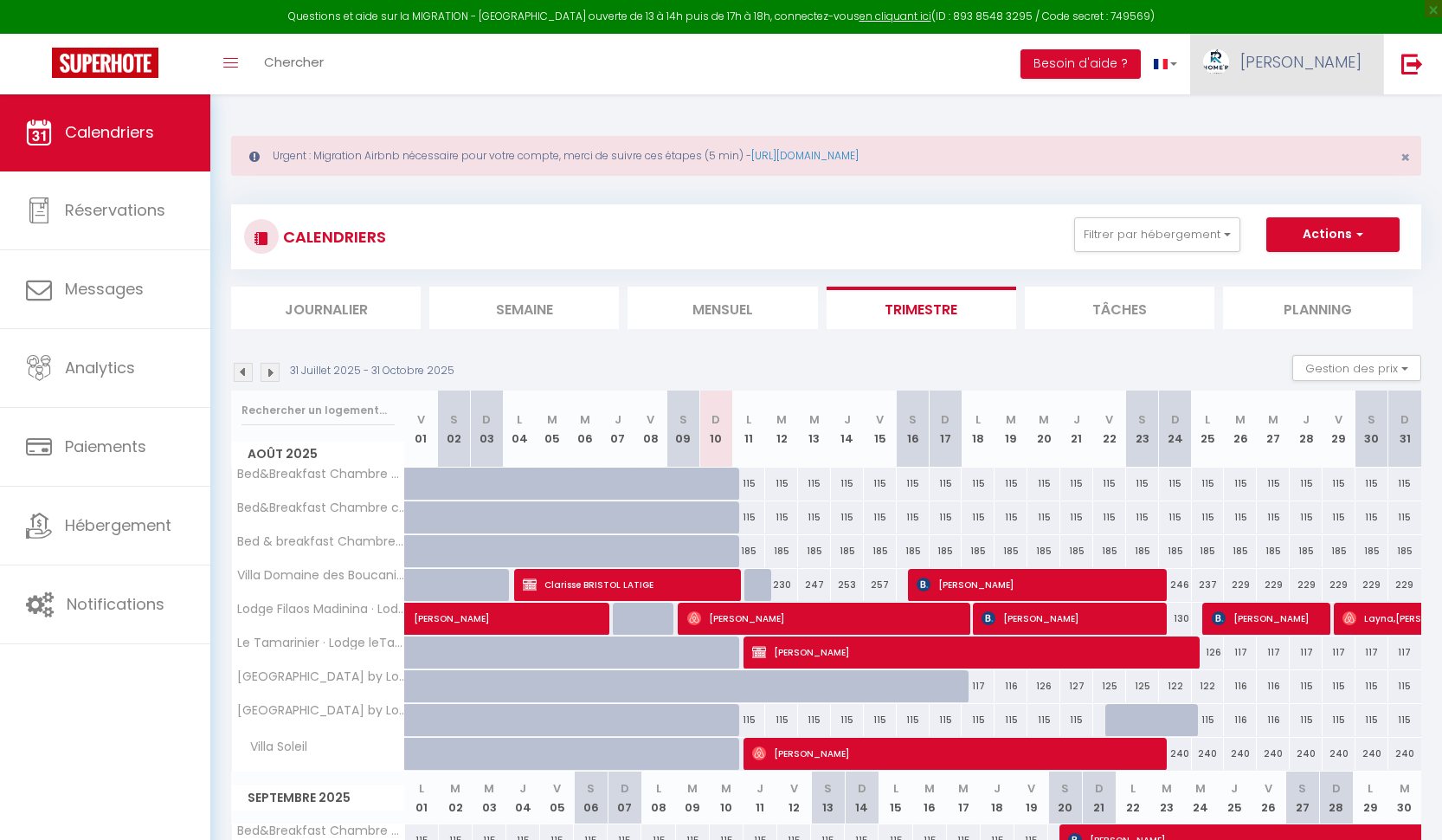
click at [1334, 60] on span "[PERSON_NAME]" at bounding box center [1301, 62] width 121 height 21
click at [1304, 115] on link "Paramètres" at bounding box center [1313, 120] width 128 height 30
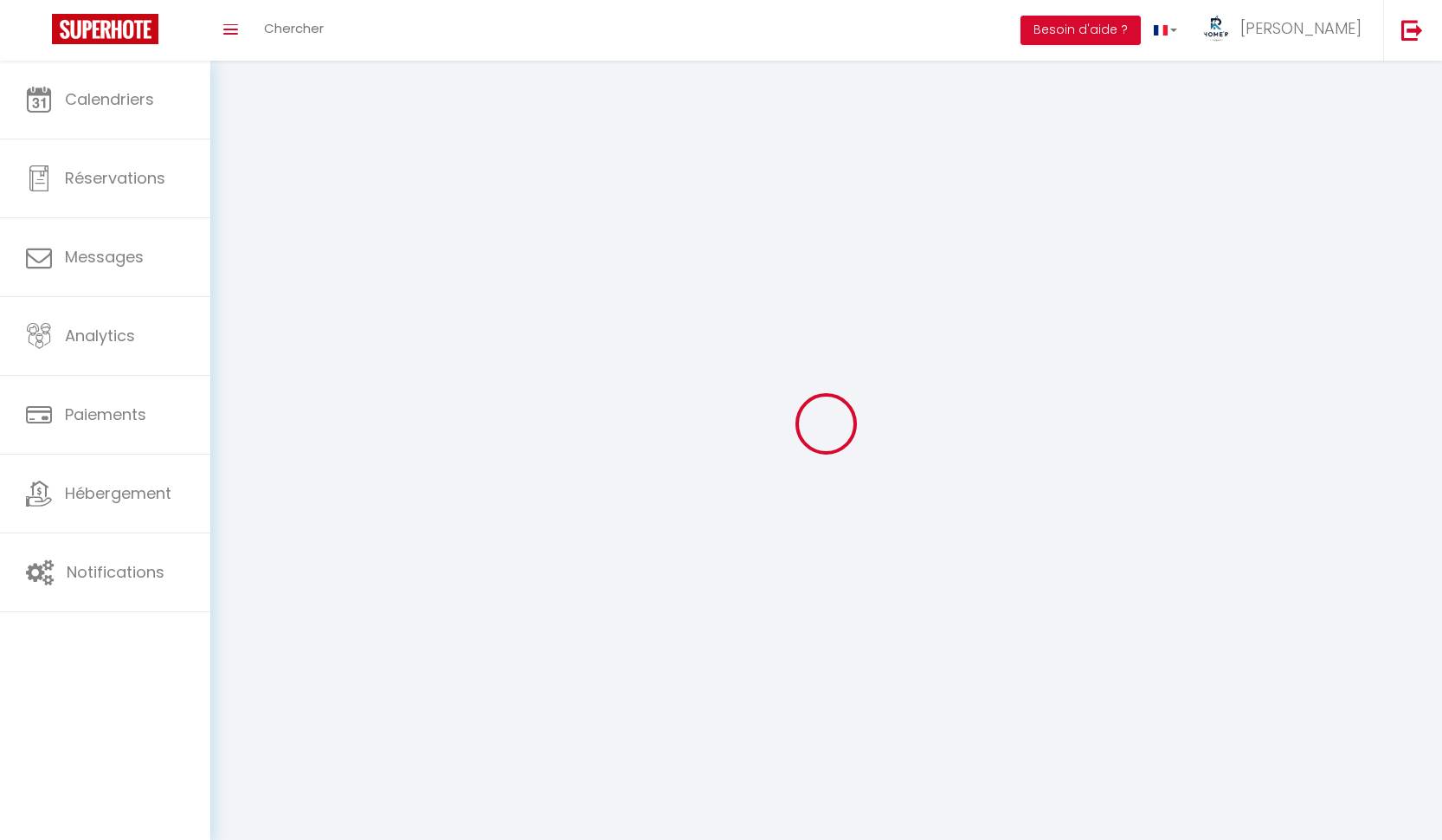
type input "[PERSON_NAME]"
type input "Placide"
type input "0696449400"
type input "Habitation Rivière"
type input "97290"
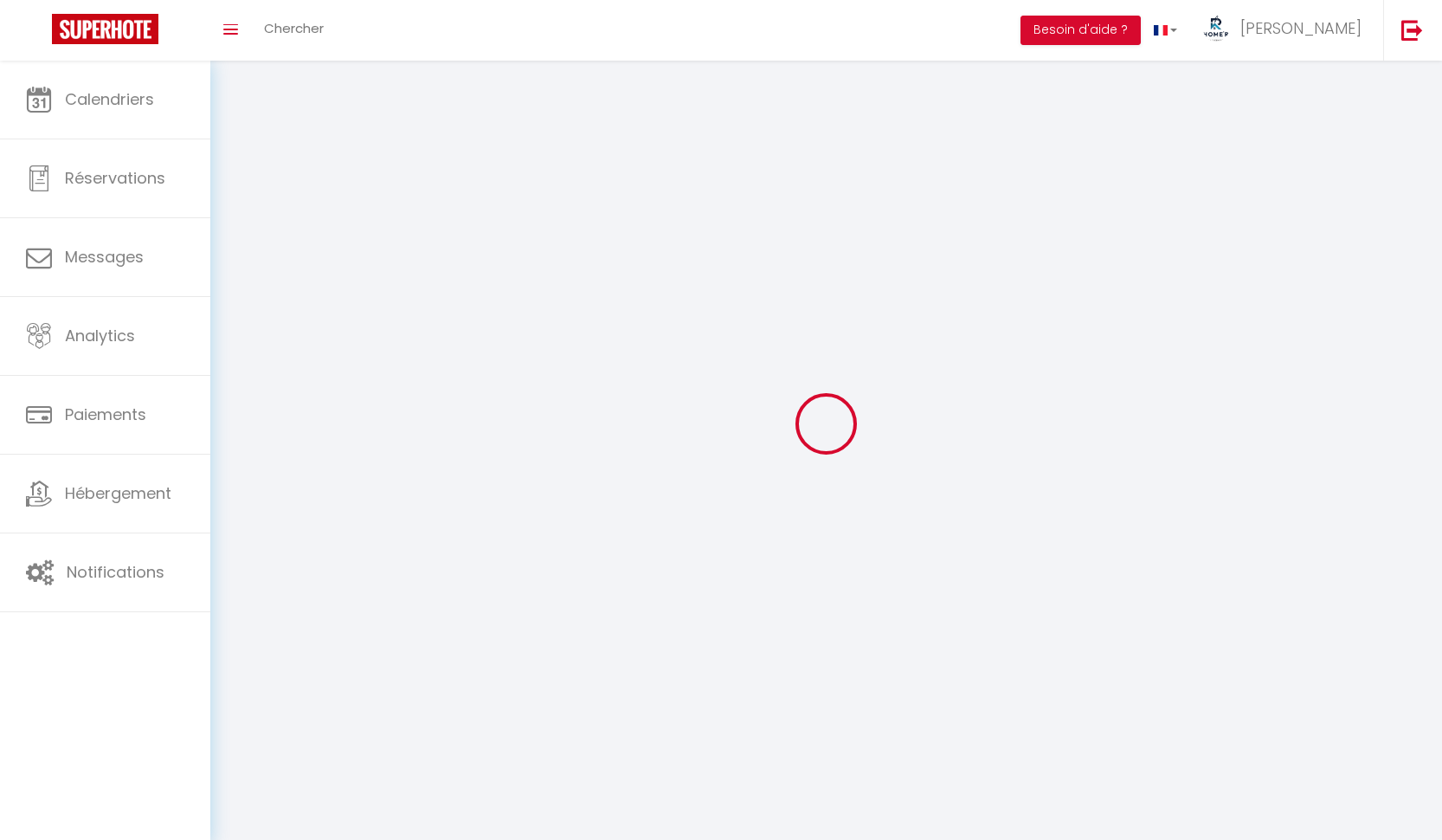
type input "Le Marin"
type input "UPCLvkbjZRRc0rsR8KG827jJn"
type input "FyiEBV9DoLIUJ5uCgrhpYfnAx"
type input "[URL][DOMAIN_NAME]"
select select "136"
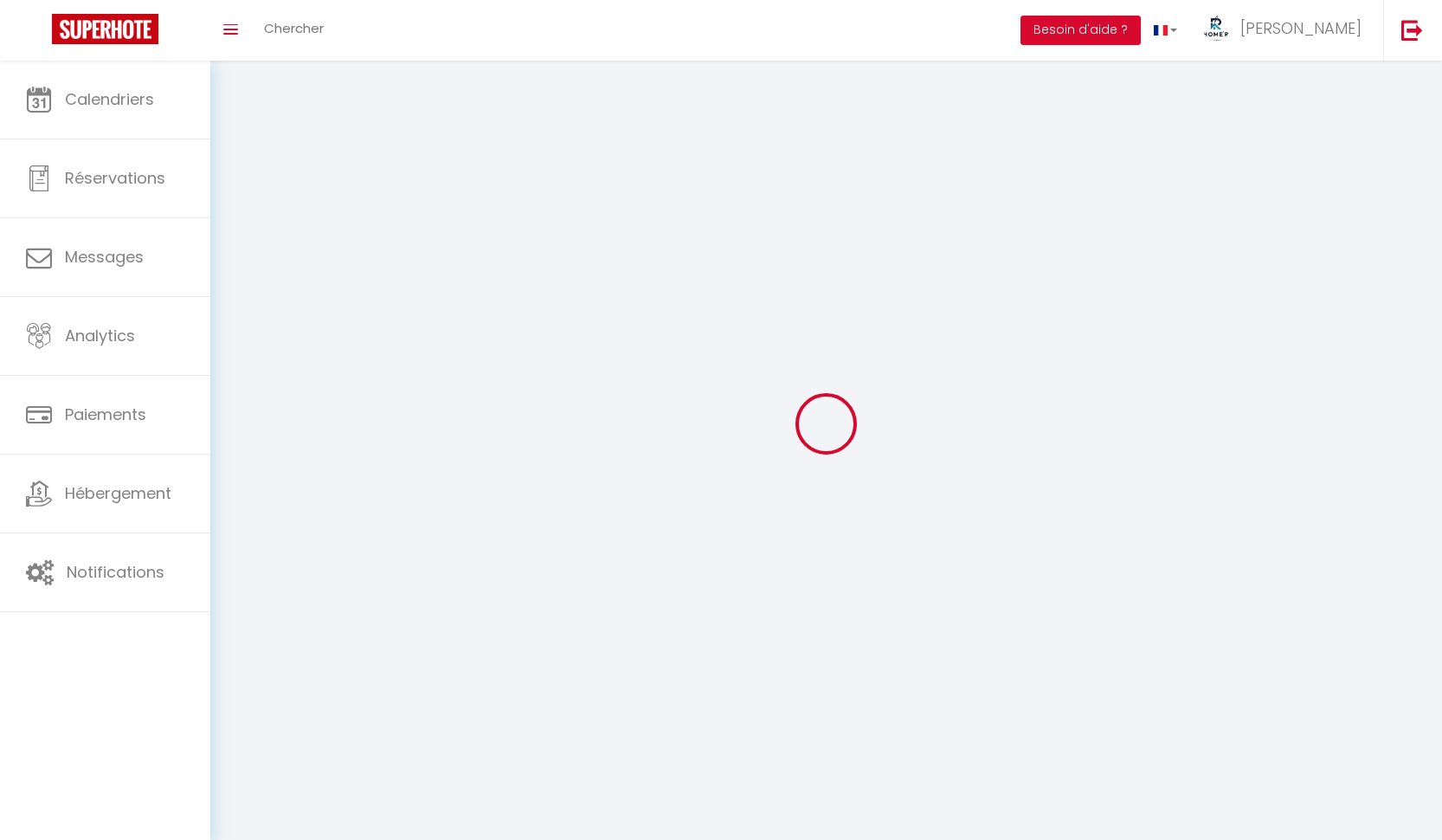
select select "28"
select select "fr"
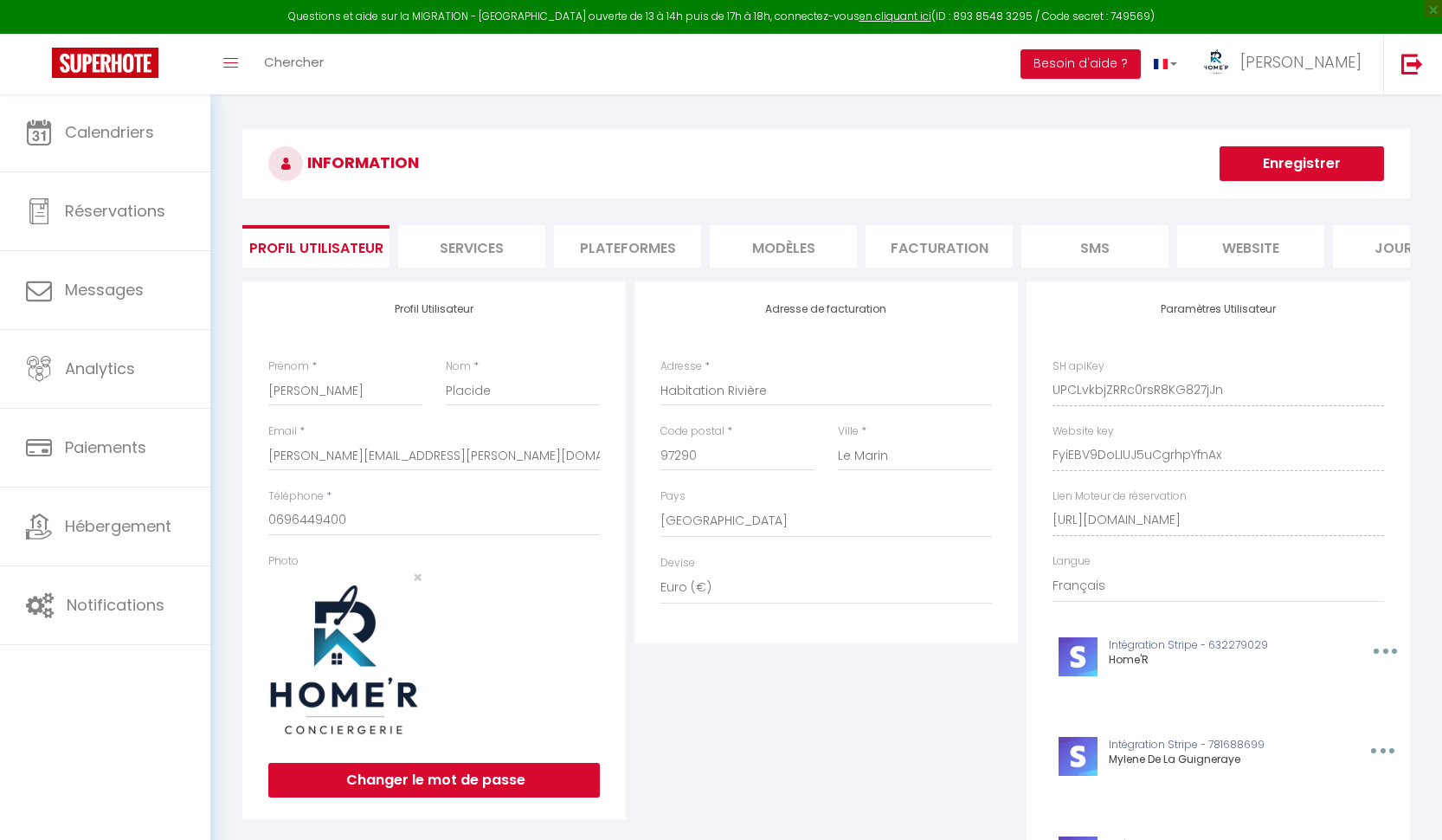
click at [1235, 246] on li "website" at bounding box center [1251, 245] width 147 height 42
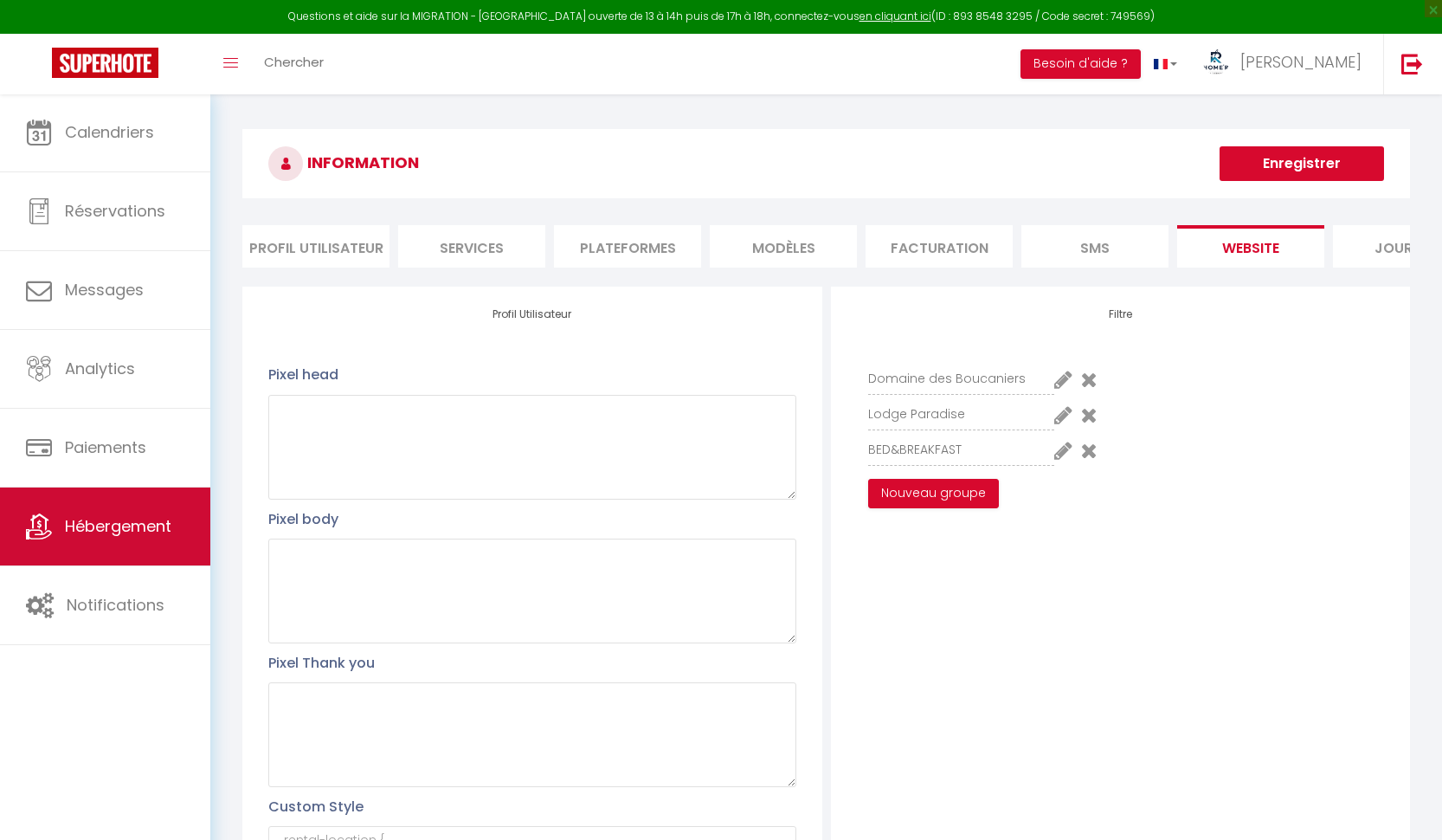
click at [158, 521] on span "Hébergement" at bounding box center [119, 525] width 106 height 21
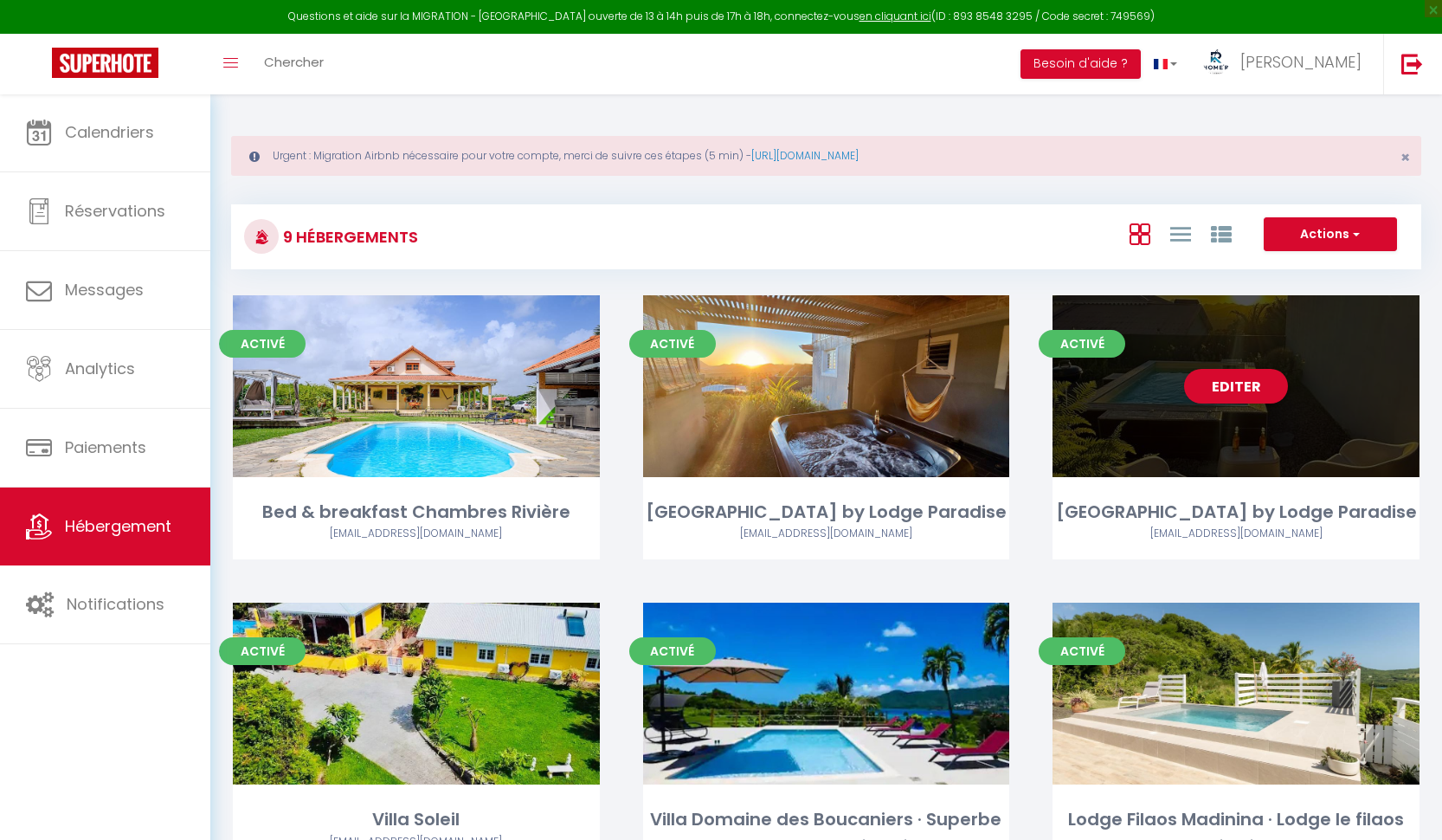
click at [1347, 424] on div "Editer" at bounding box center [1236, 385] width 367 height 182
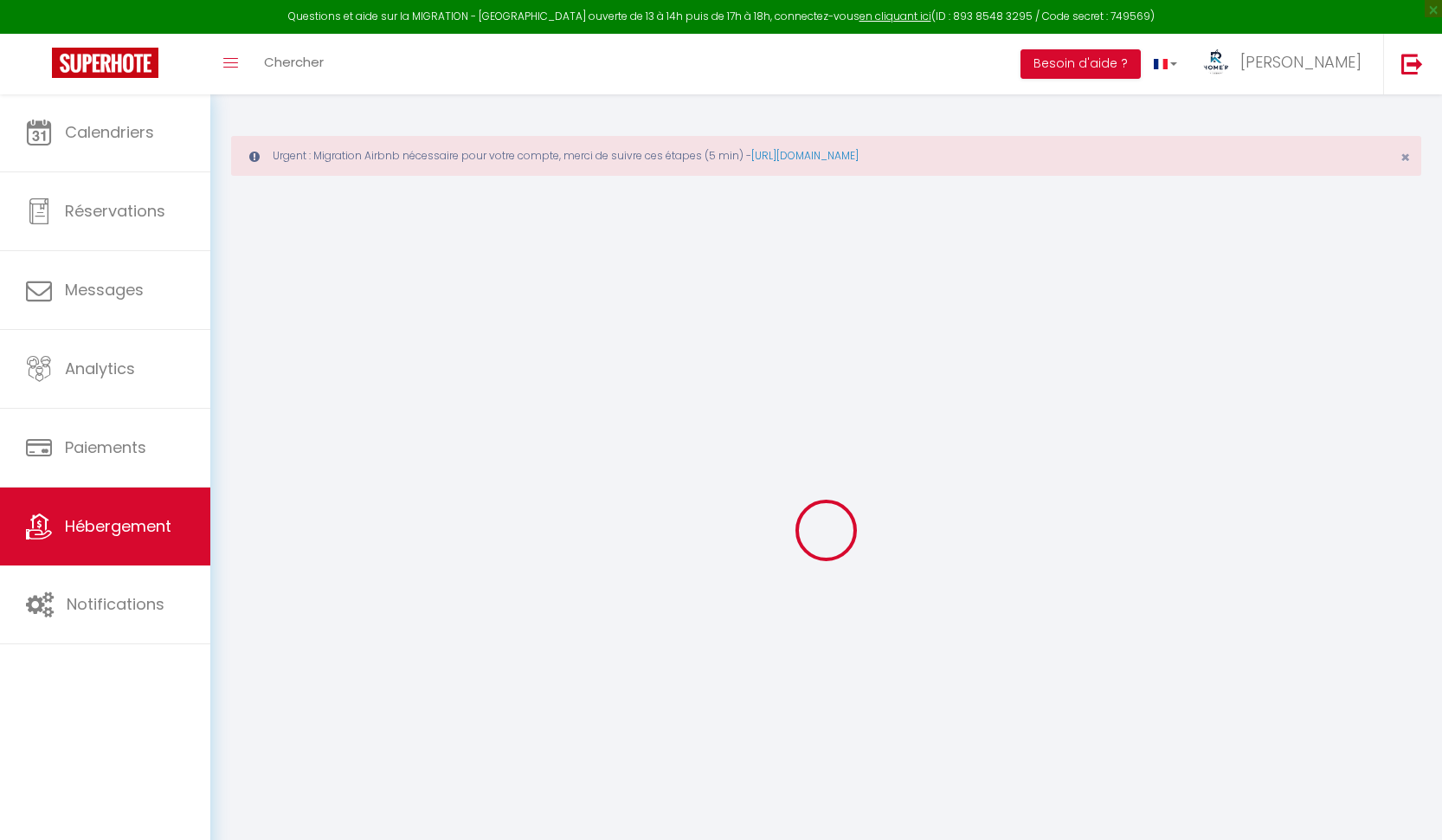
type input "Oups ! Les dates sélectionnées sont indisponibles."
type textarea "Malheureusement les dates sélectionnées sont indisponibles. Nous vous invitons …"
type input "14.4969910"
type input "-60.9437919"
checkbox input "true"
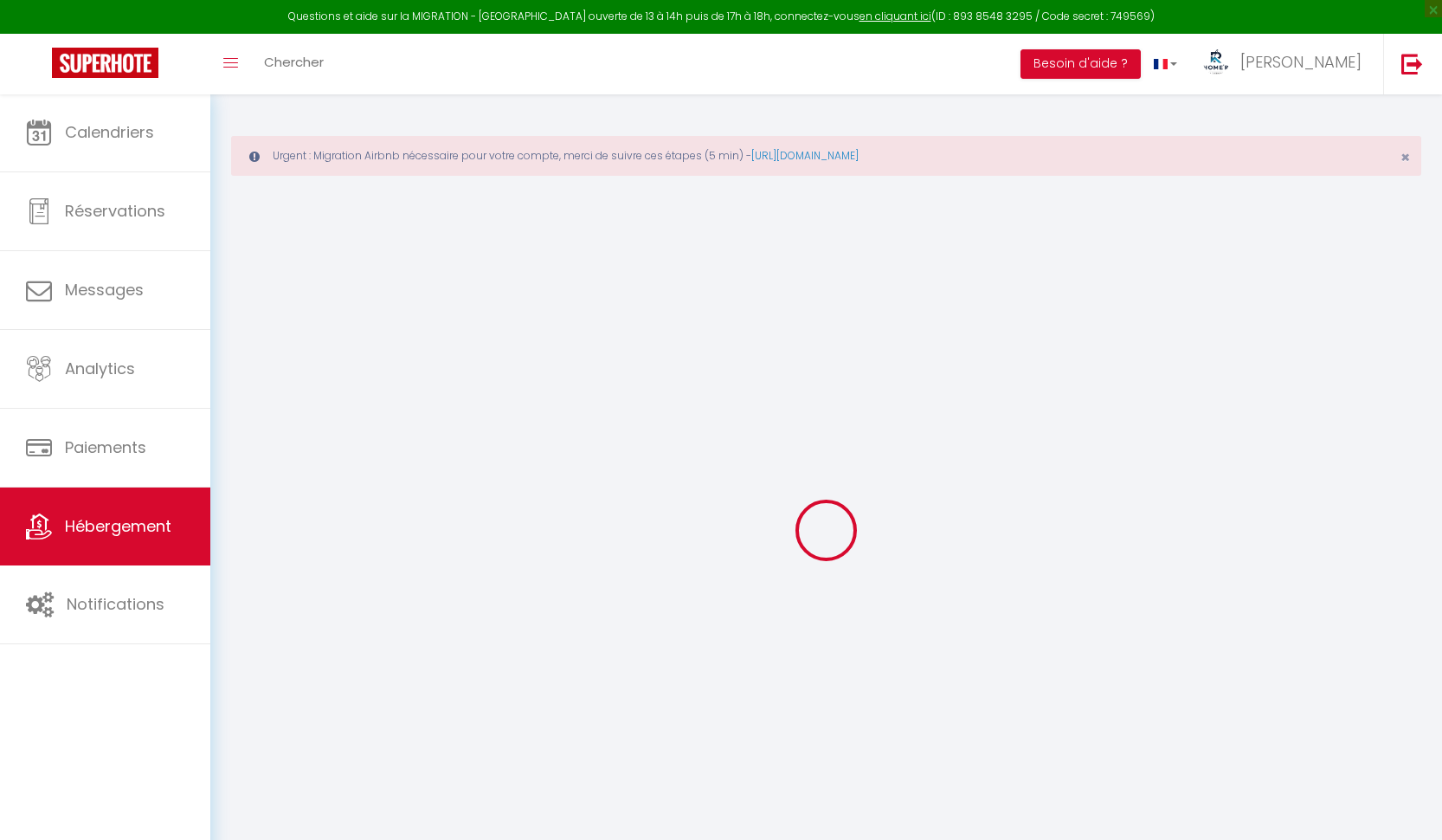
checkbox input "false"
checkbox input "true"
checkbox input "false"
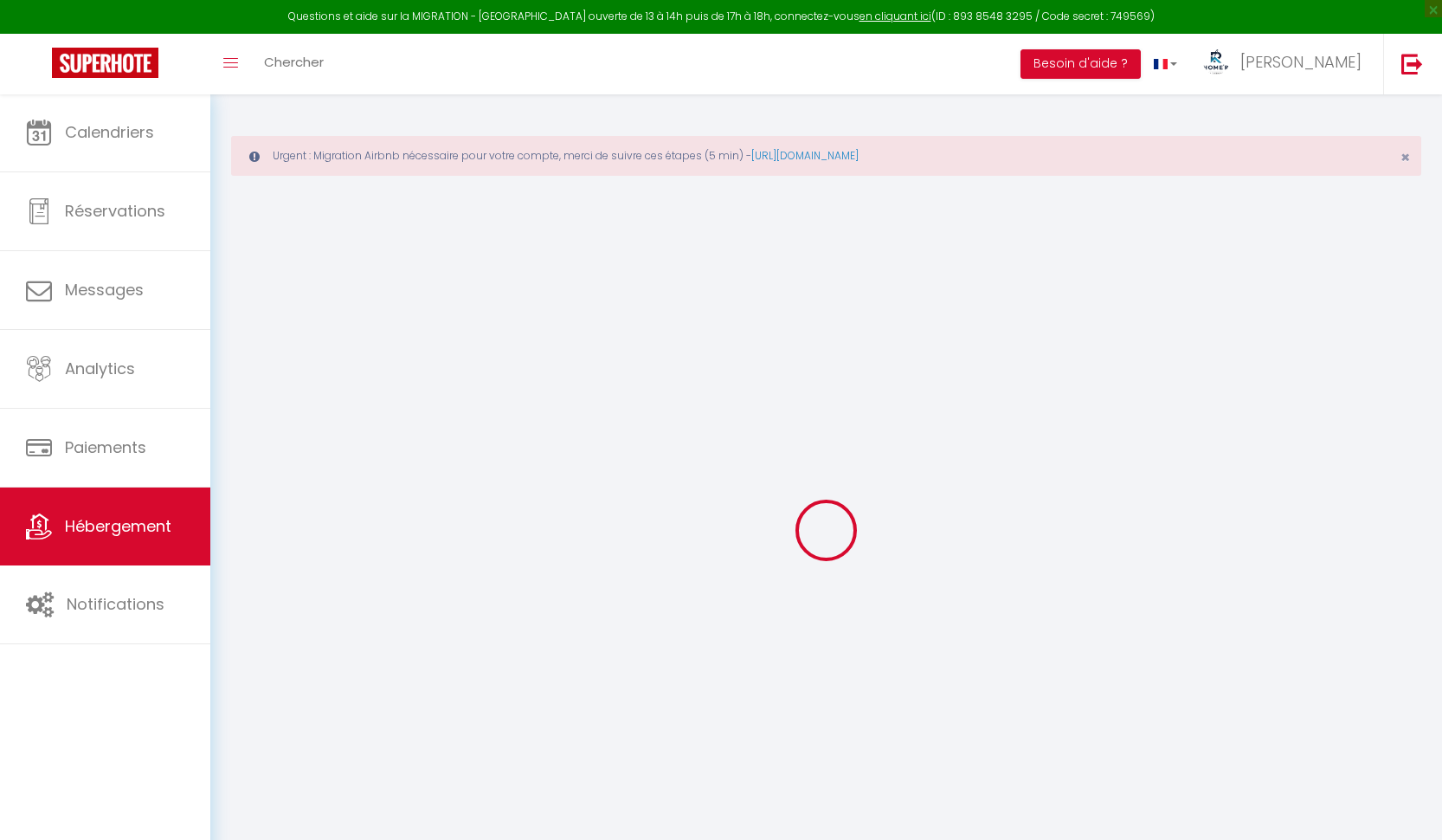
checkbox input "false"
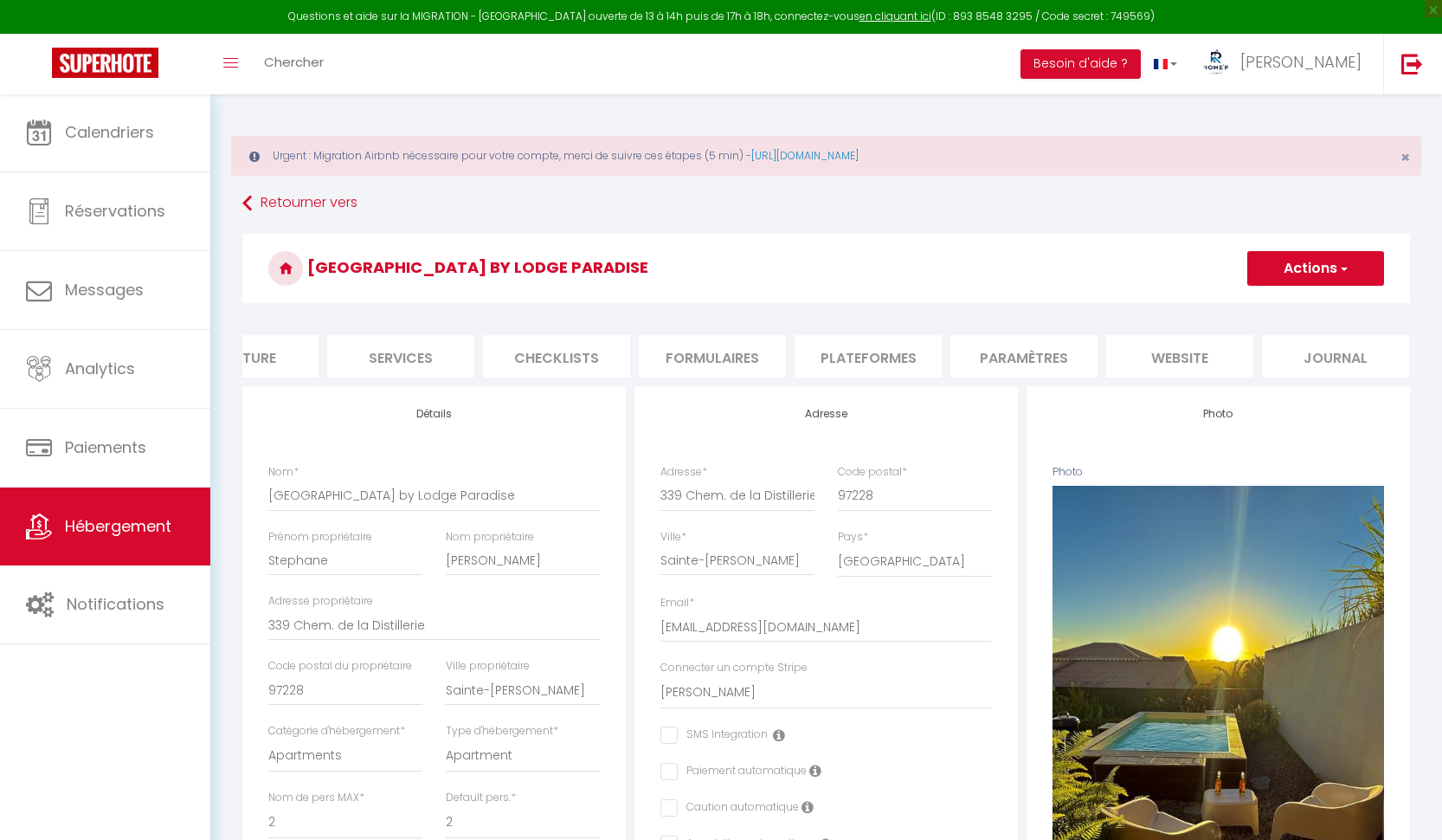
scroll to position [0, 382]
click at [1187, 348] on li "website" at bounding box center [1181, 356] width 147 height 42
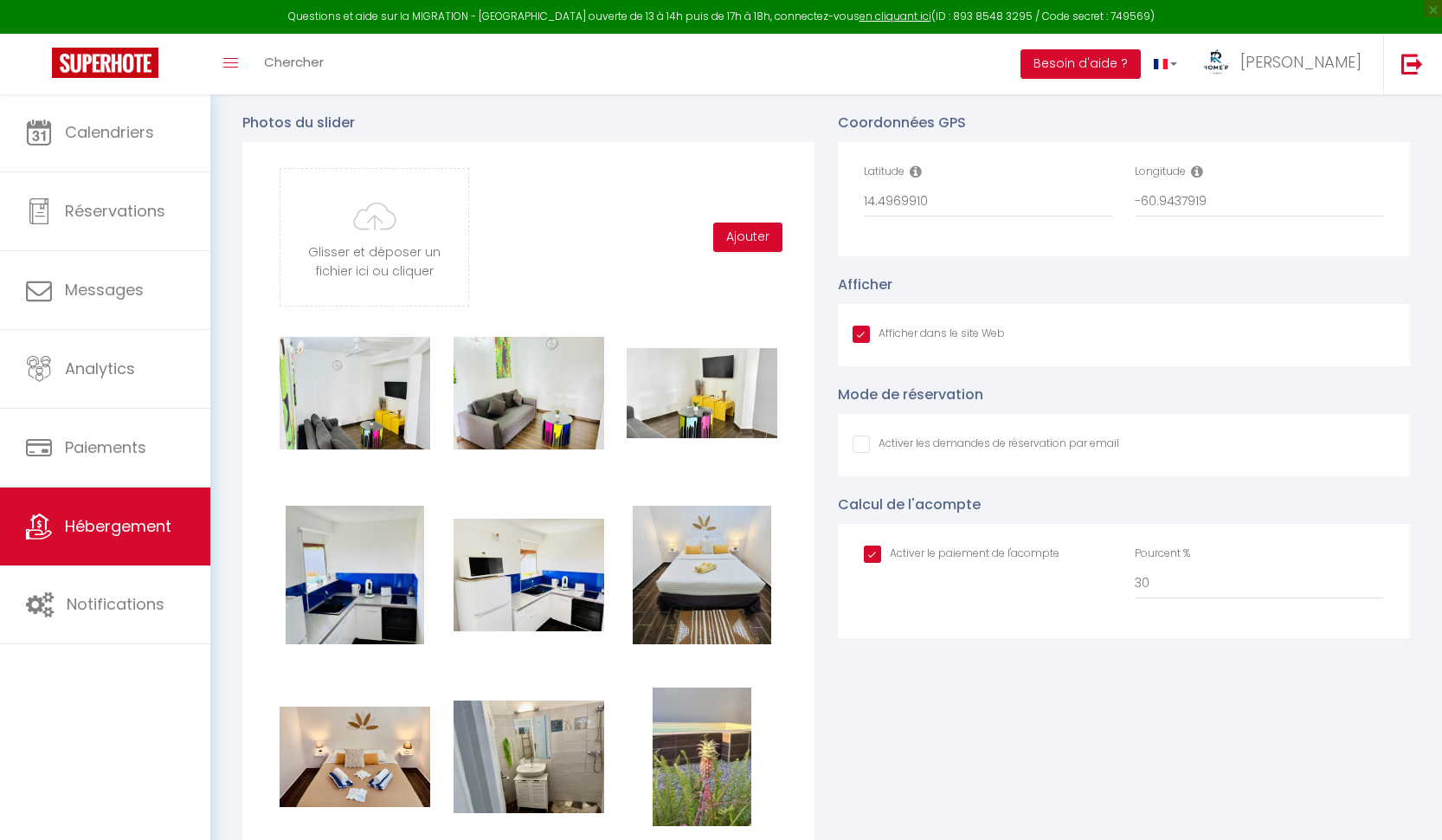
scroll to position [2720, 0]
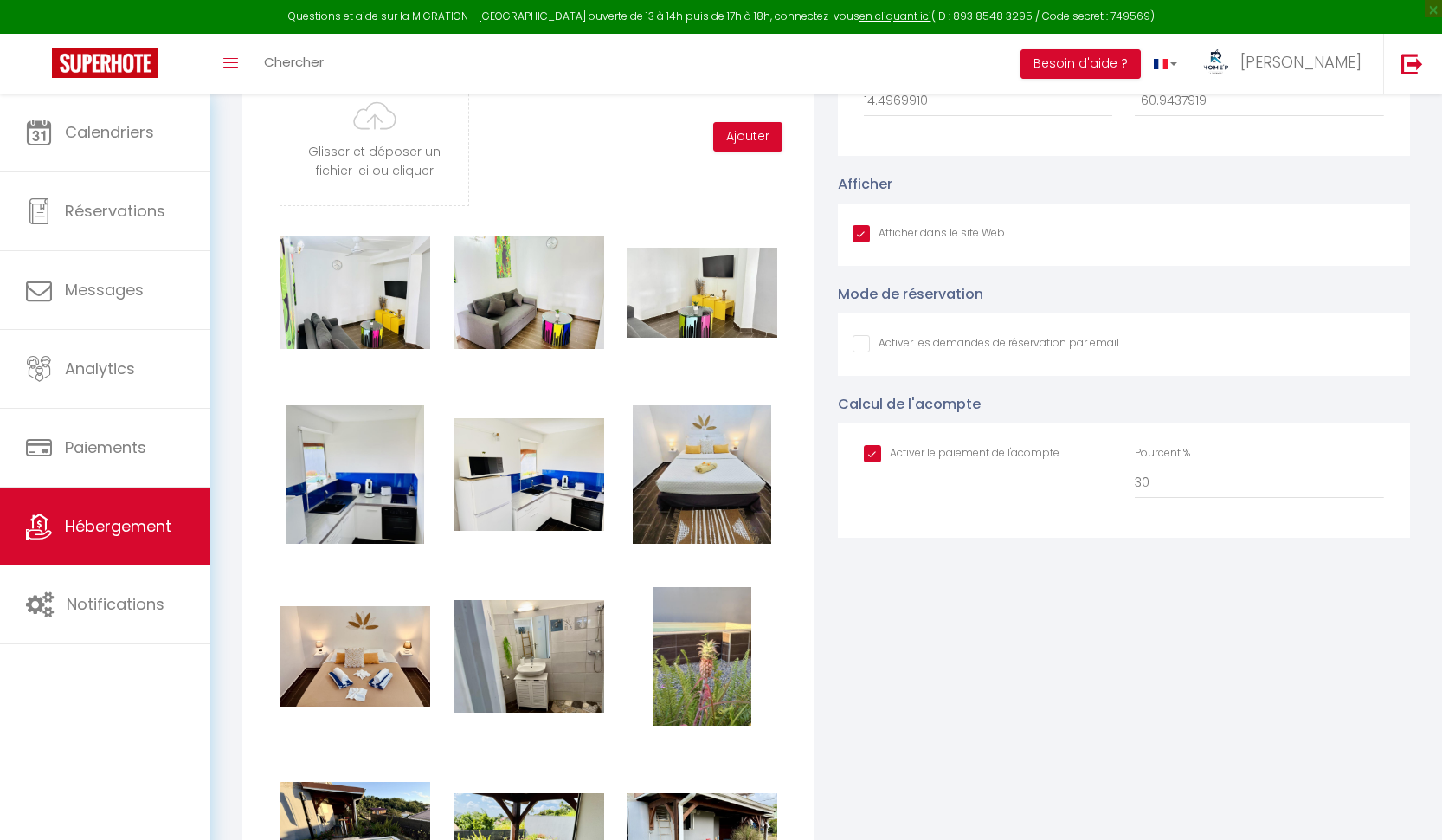
click at [864, 451] on input "checkbox" at bounding box center [962, 454] width 196 height 18
checkbox input "false"
checkbox input "true"
checkbox input "false"
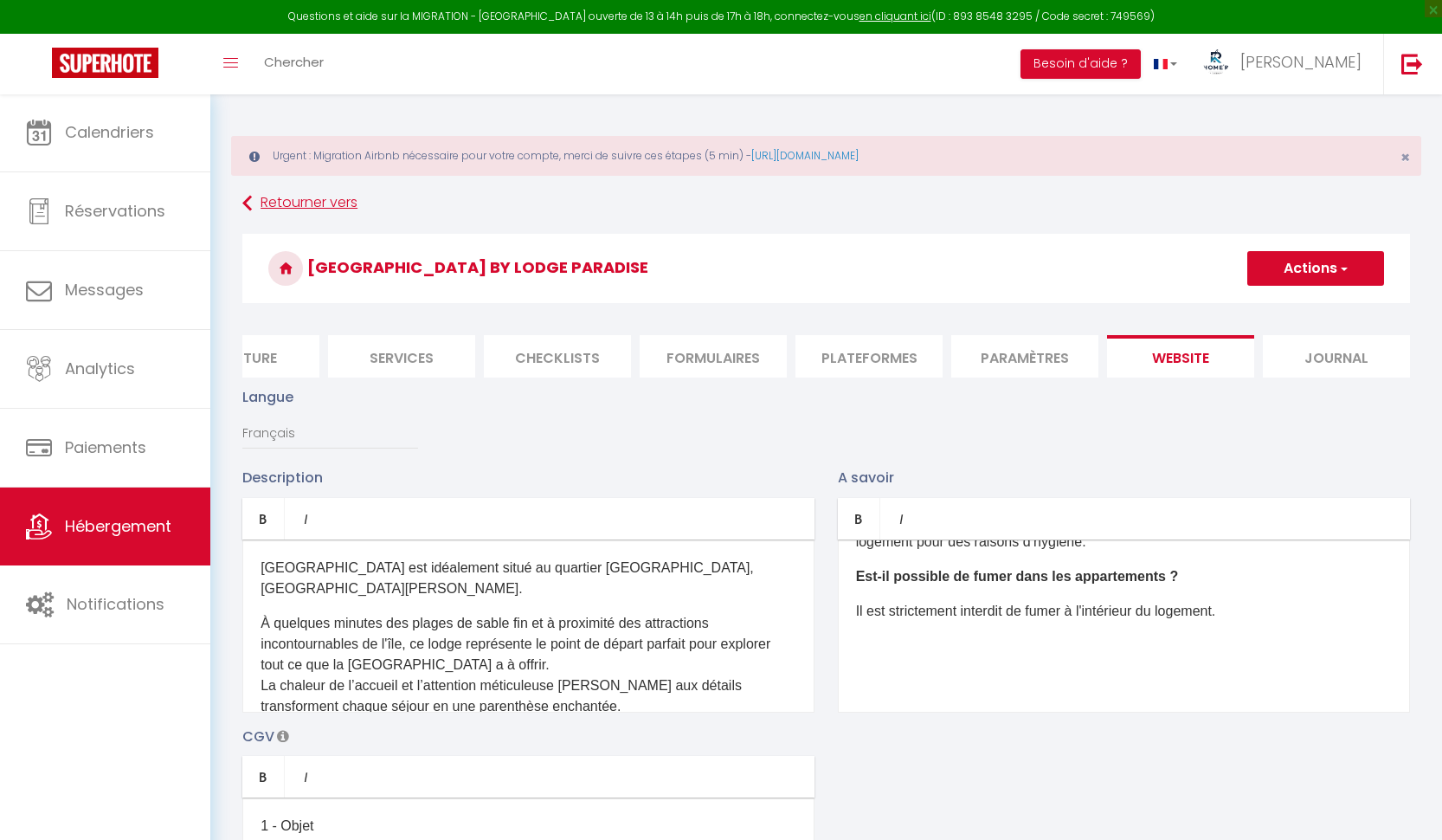
scroll to position [0, 0]
click at [1367, 262] on button "Actions" at bounding box center [1316, 268] width 137 height 35
click at [1324, 300] on input "Enregistrer" at bounding box center [1295, 306] width 64 height 18
checkbox input "true"
checkbox input "false"
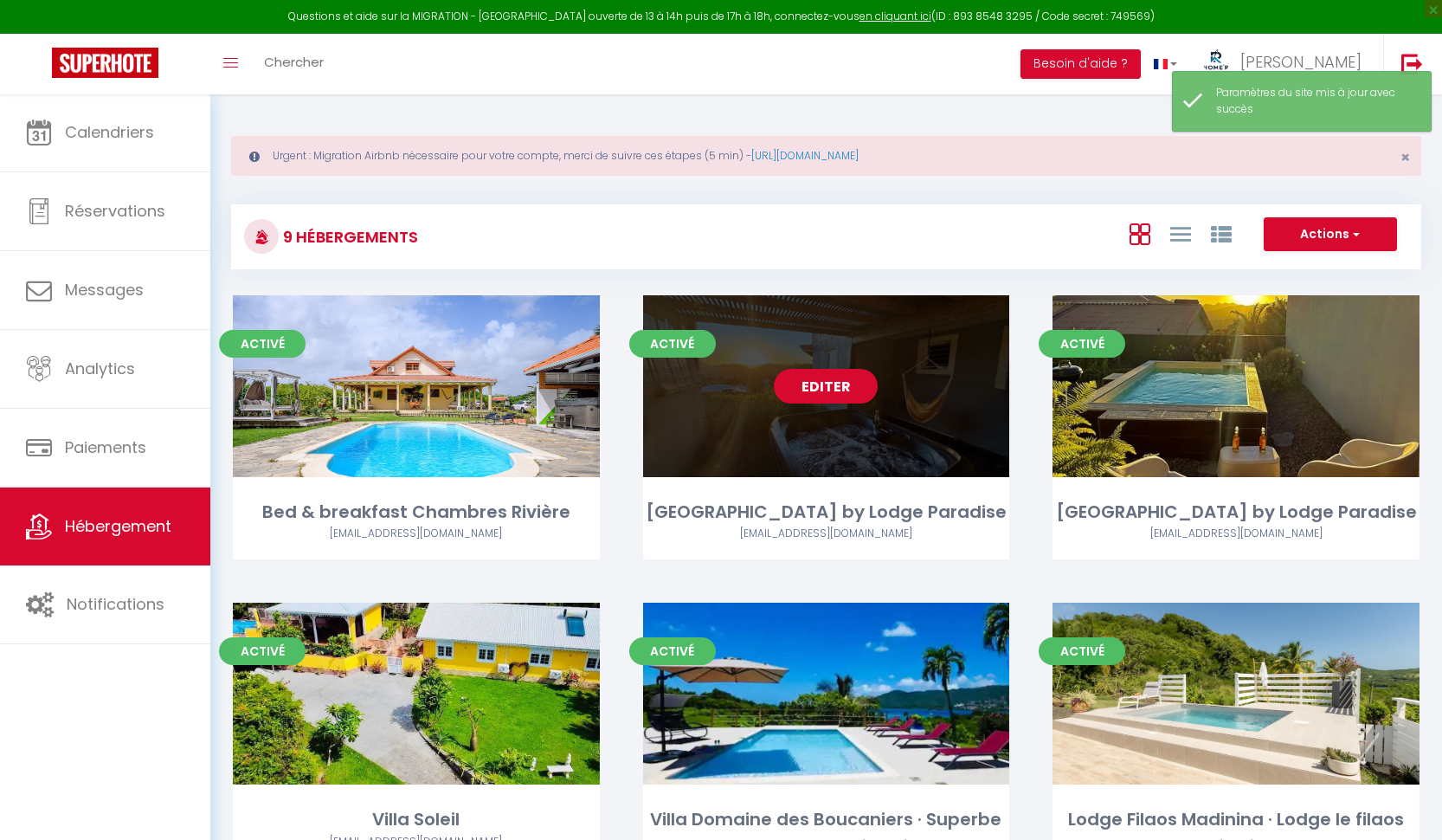
click at [853, 349] on div "Editer" at bounding box center [826, 385] width 367 height 182
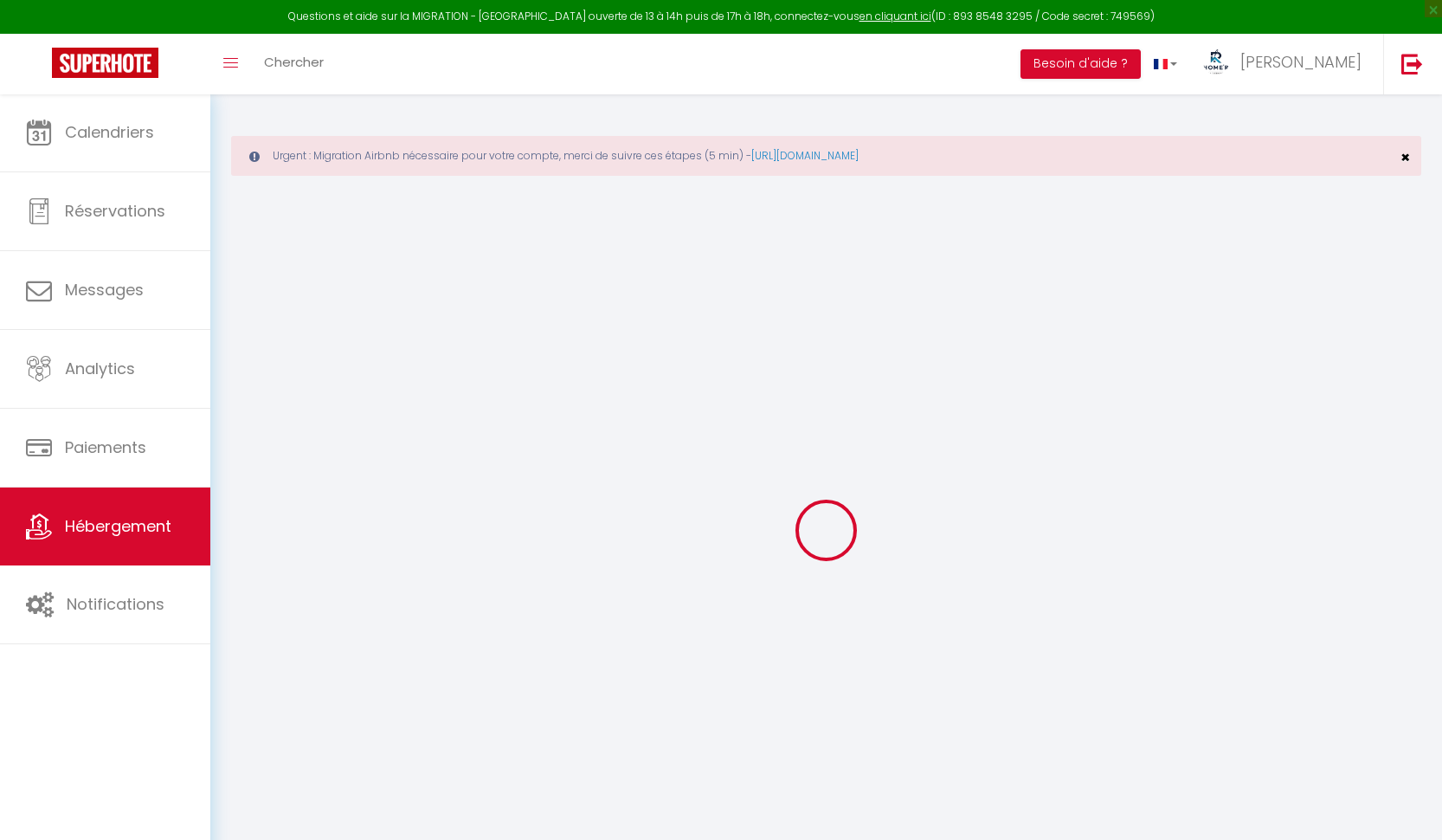
type input "[GEOGRAPHIC_DATA] by Lodge Paradise"
type input "Stephane"
type input "[PERSON_NAME]"
type input "339 Chem. de la Distillerie"
type input "97228"
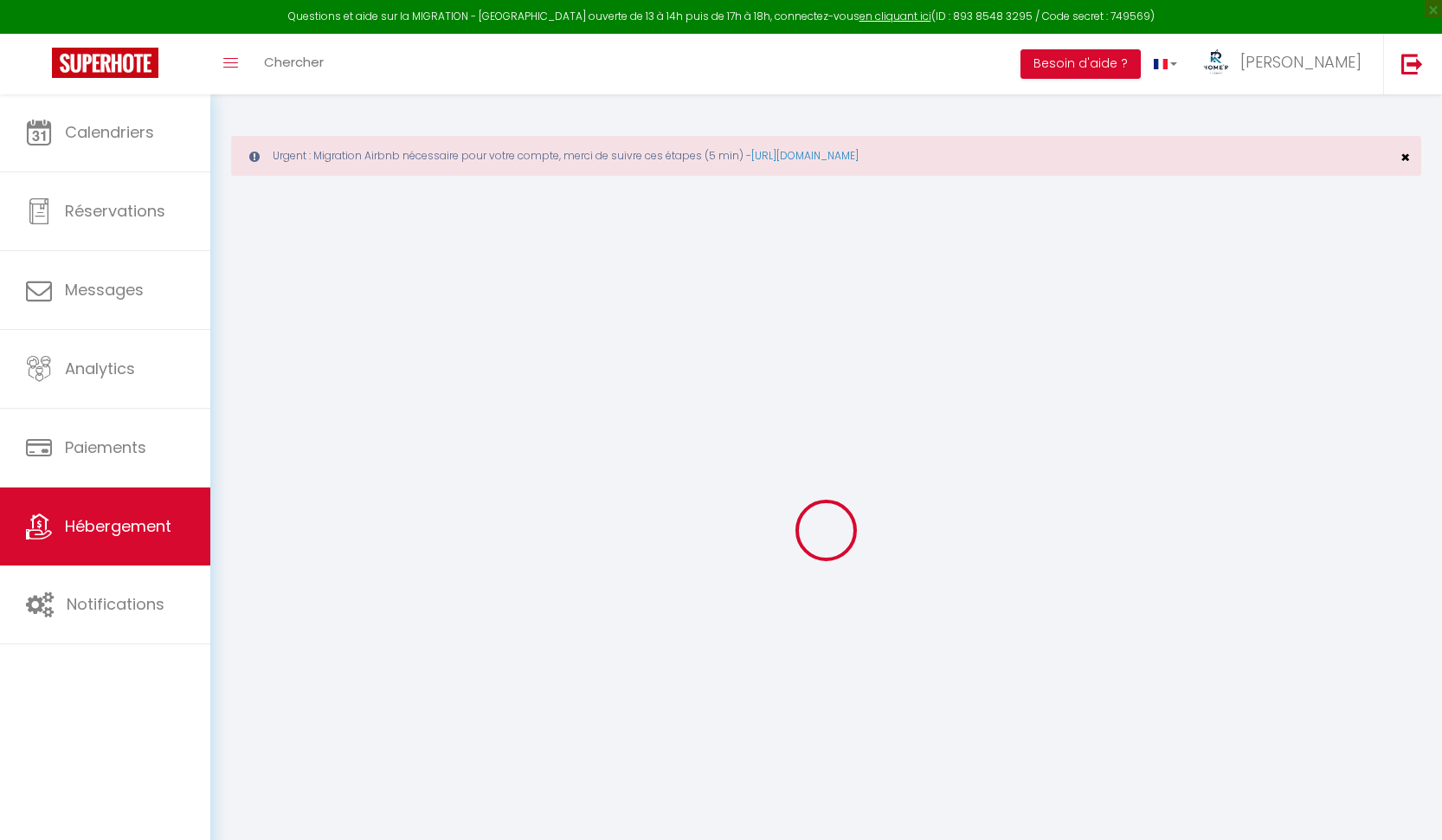
type input "Sainte-[PERSON_NAME]"
select select "2"
type input "100"
type input "65"
type input "5.5"
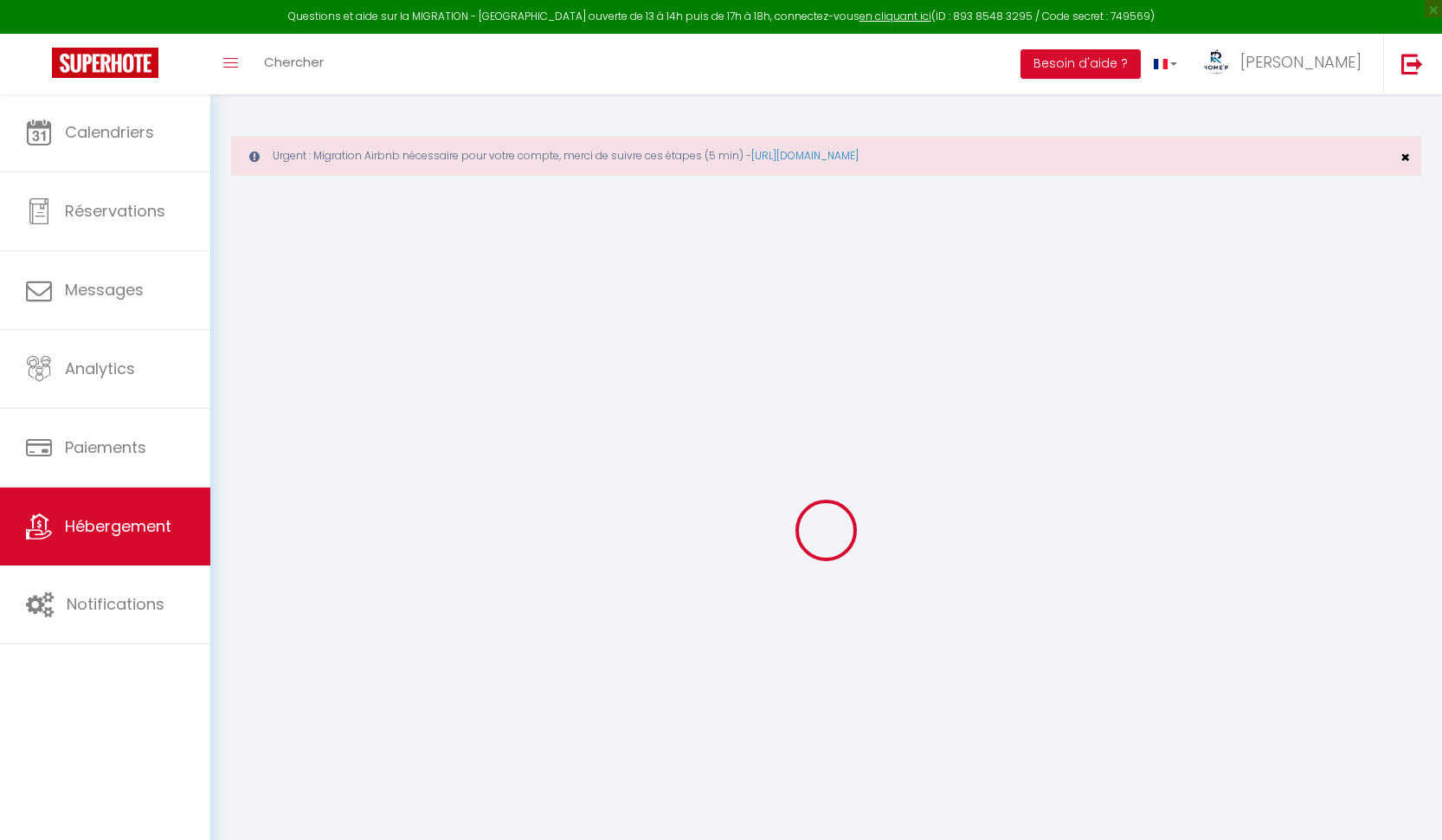
type input "3.30"
type input "300"
select select
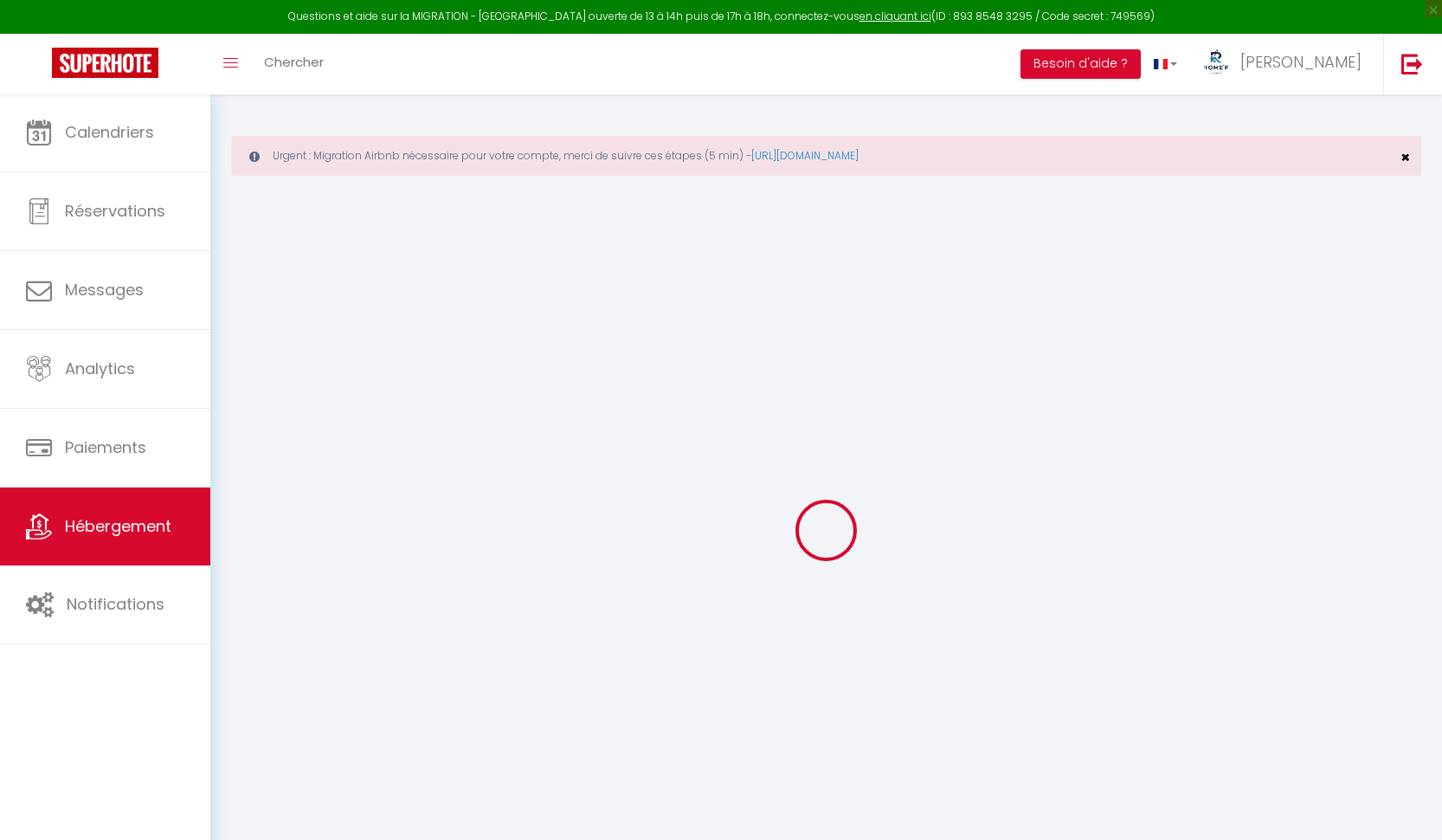
select select
type input "339 Chem. de la Distillerie"
type input "97228"
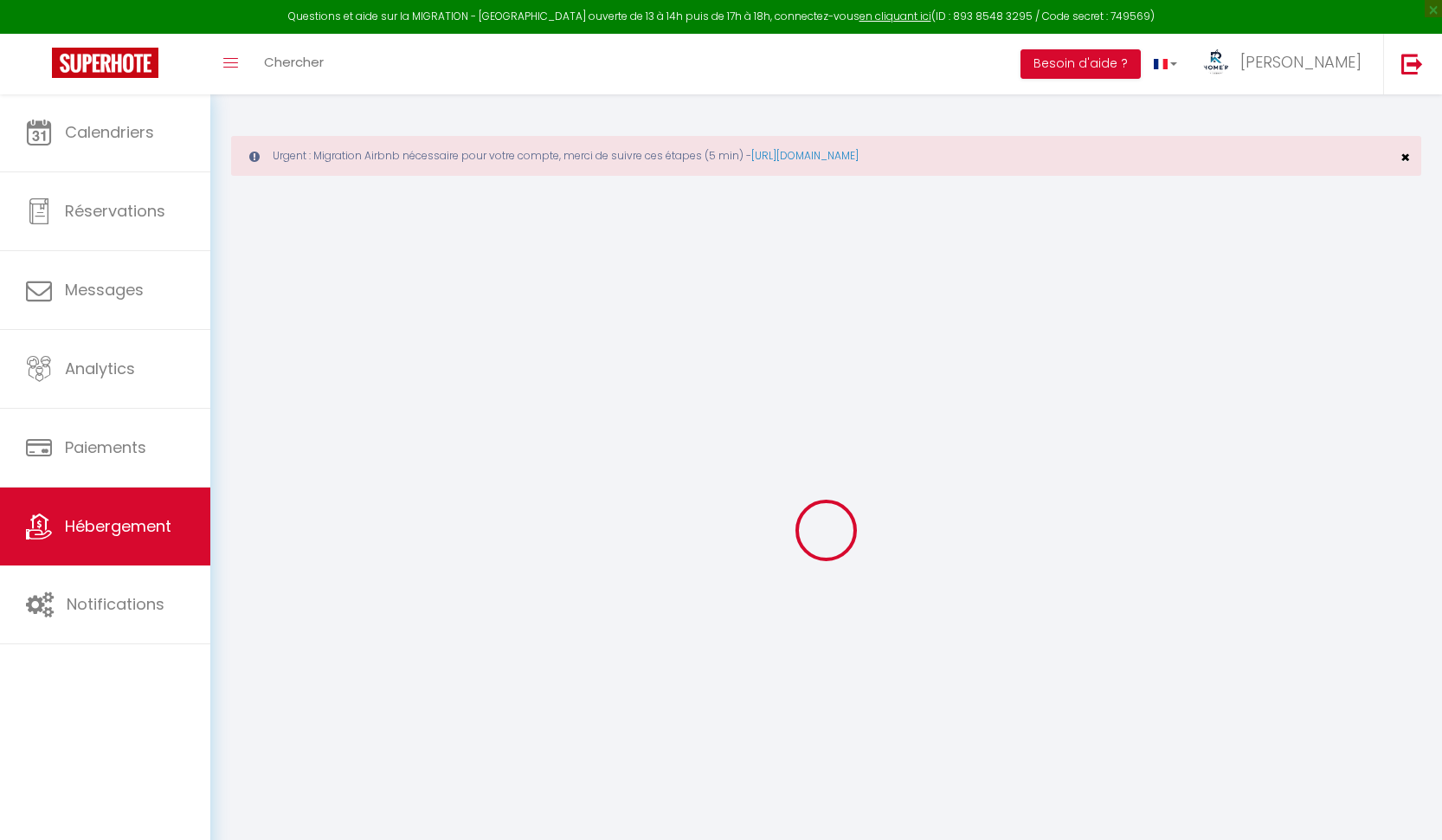
type input "Sainte-[PERSON_NAME]"
select select "136"
type input "[EMAIL_ADDRESS][DOMAIN_NAME]"
select select "13475"
checkbox input "false"
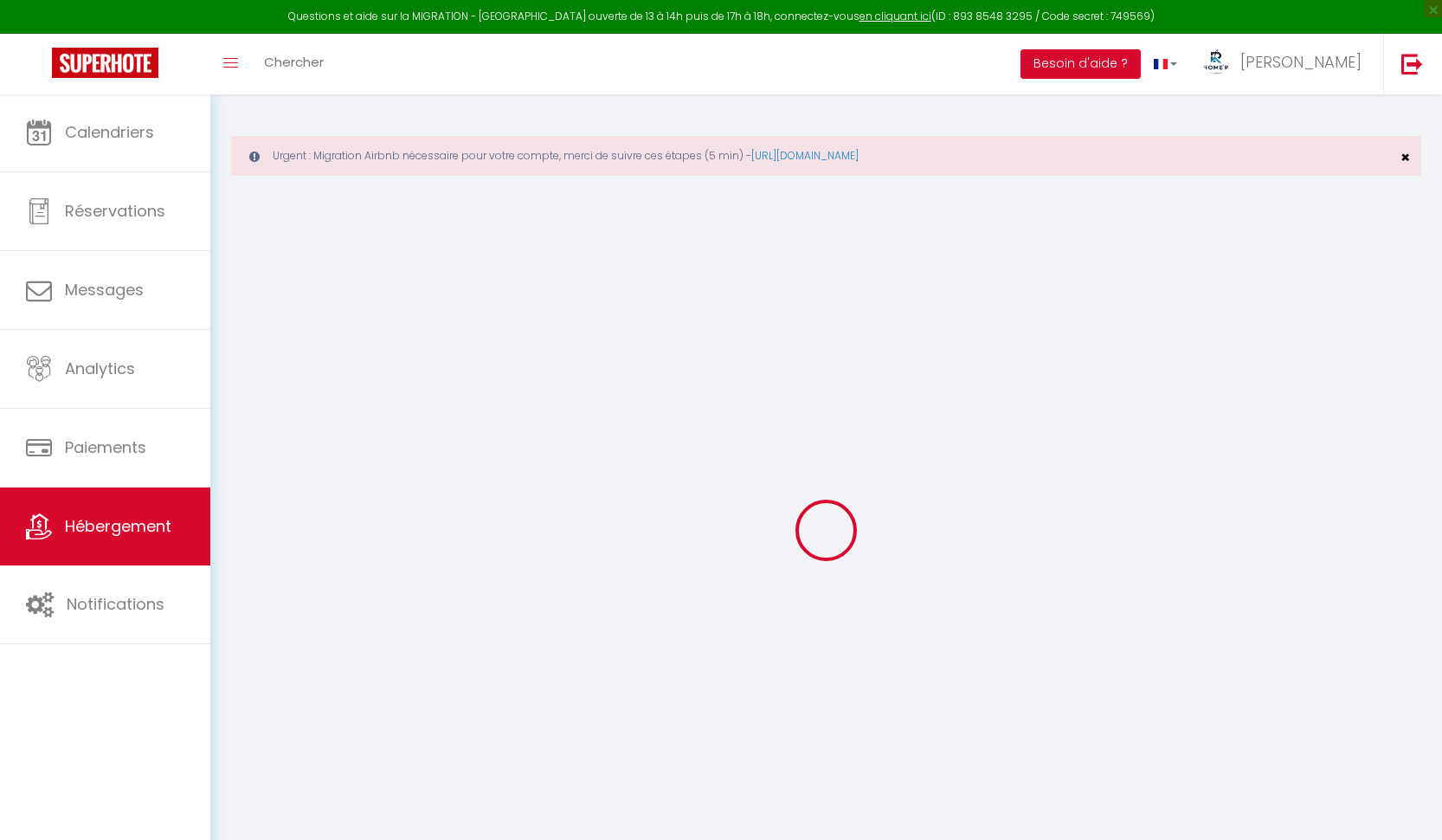
checkbox input "false"
radio input "true"
type input "65"
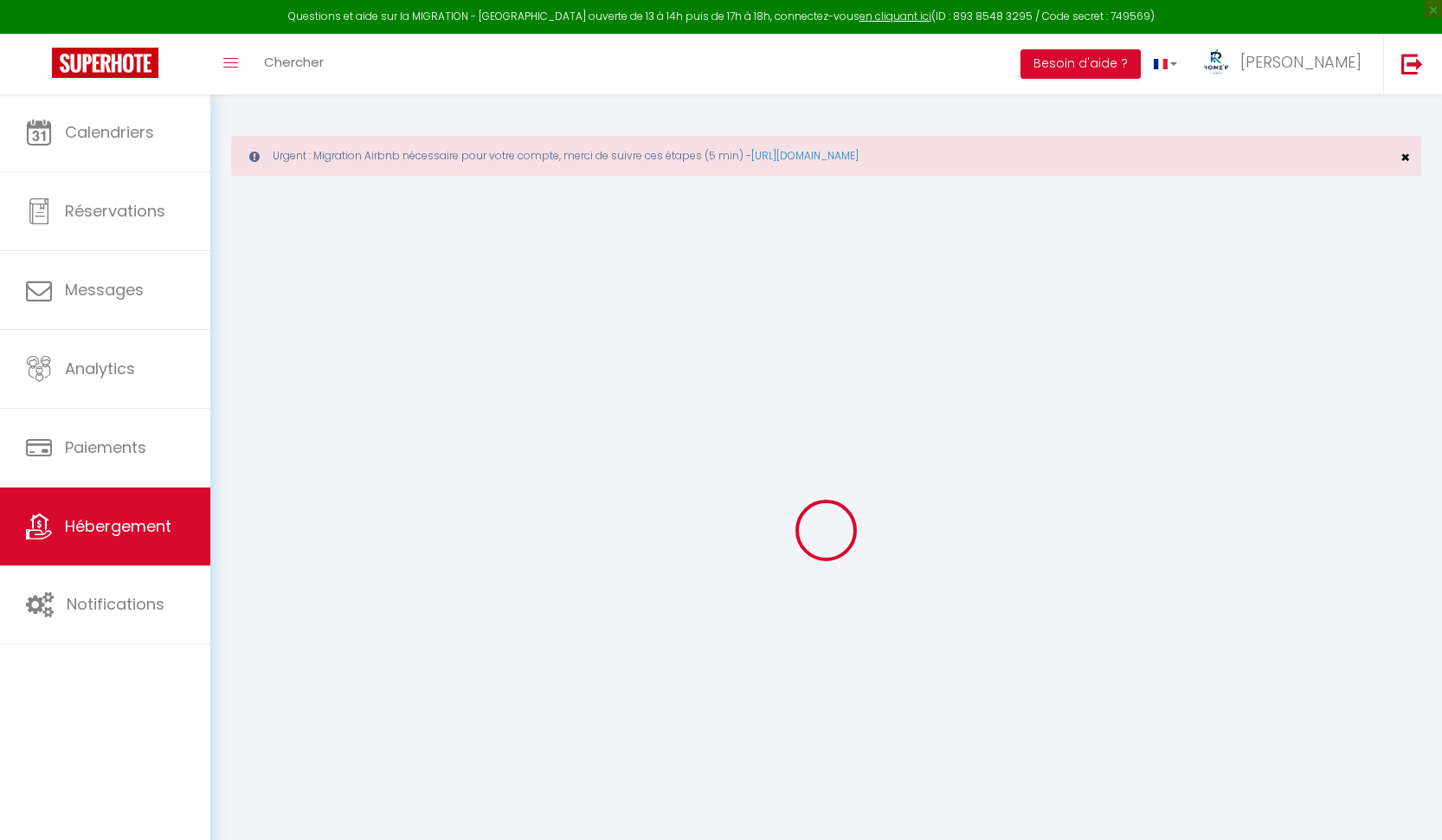
type input "0"
checkbox input "false"
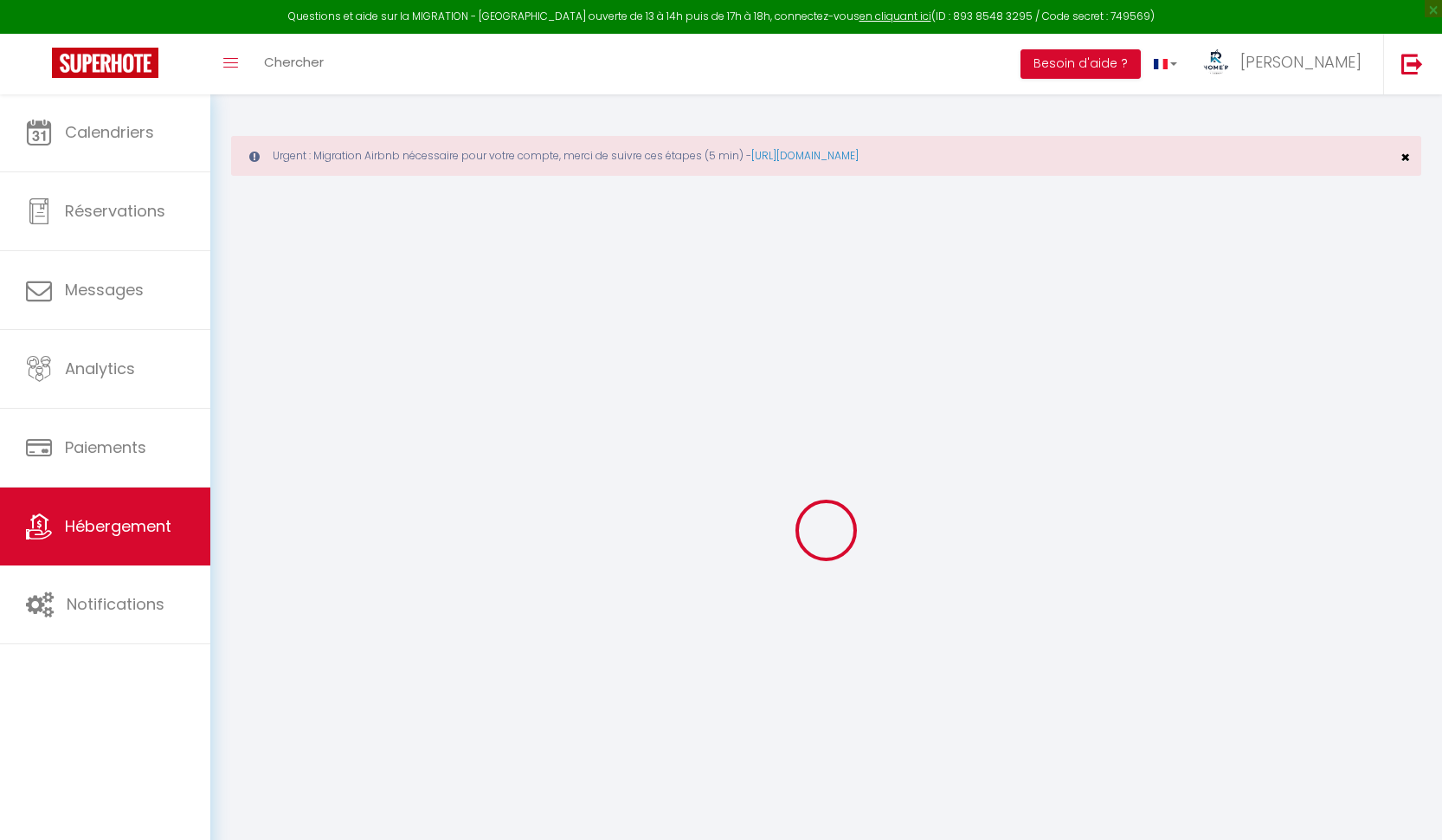
checkbox input "false"
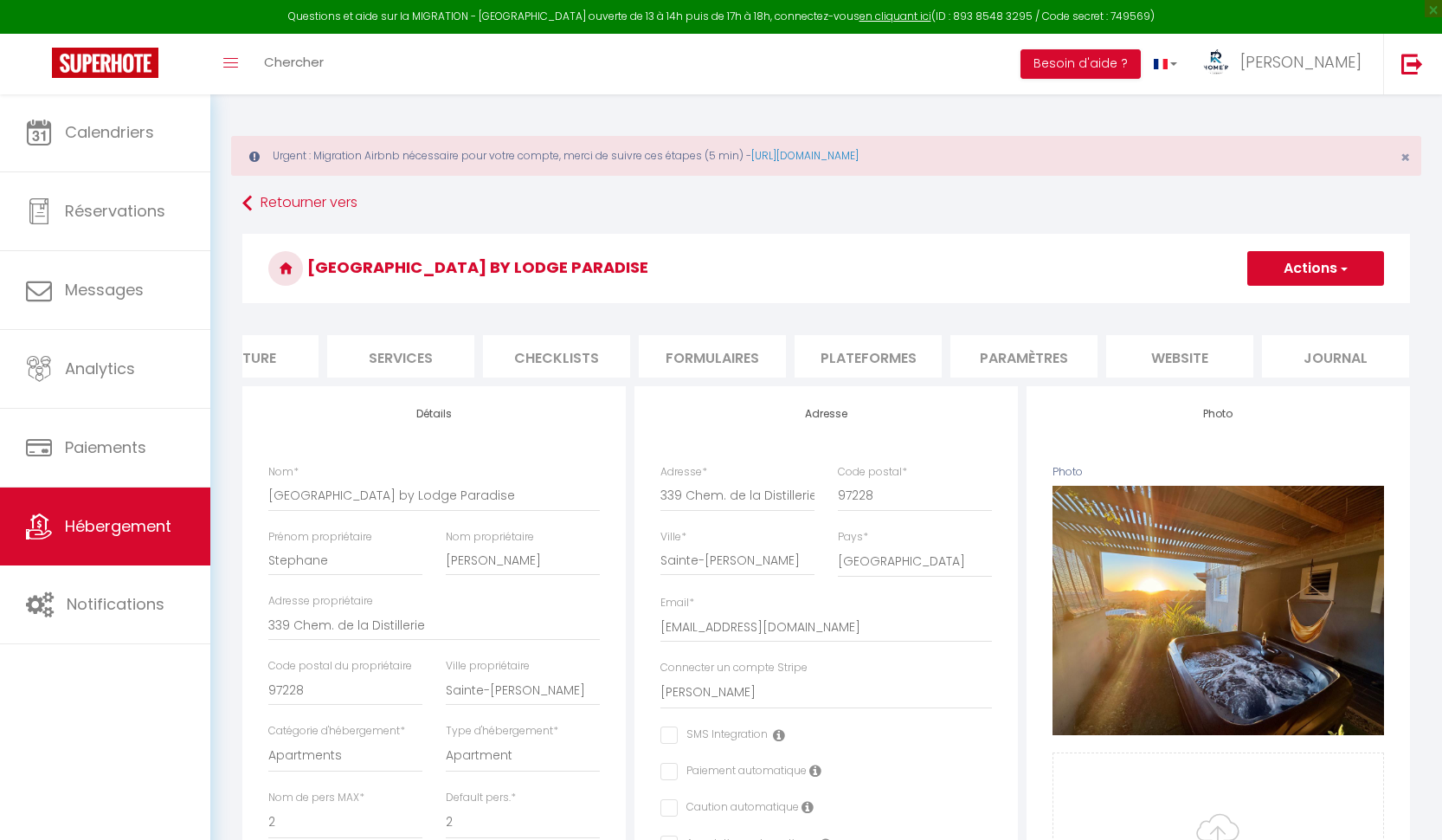
scroll to position [0, 382]
click at [1159, 347] on li "website" at bounding box center [1181, 356] width 147 height 42
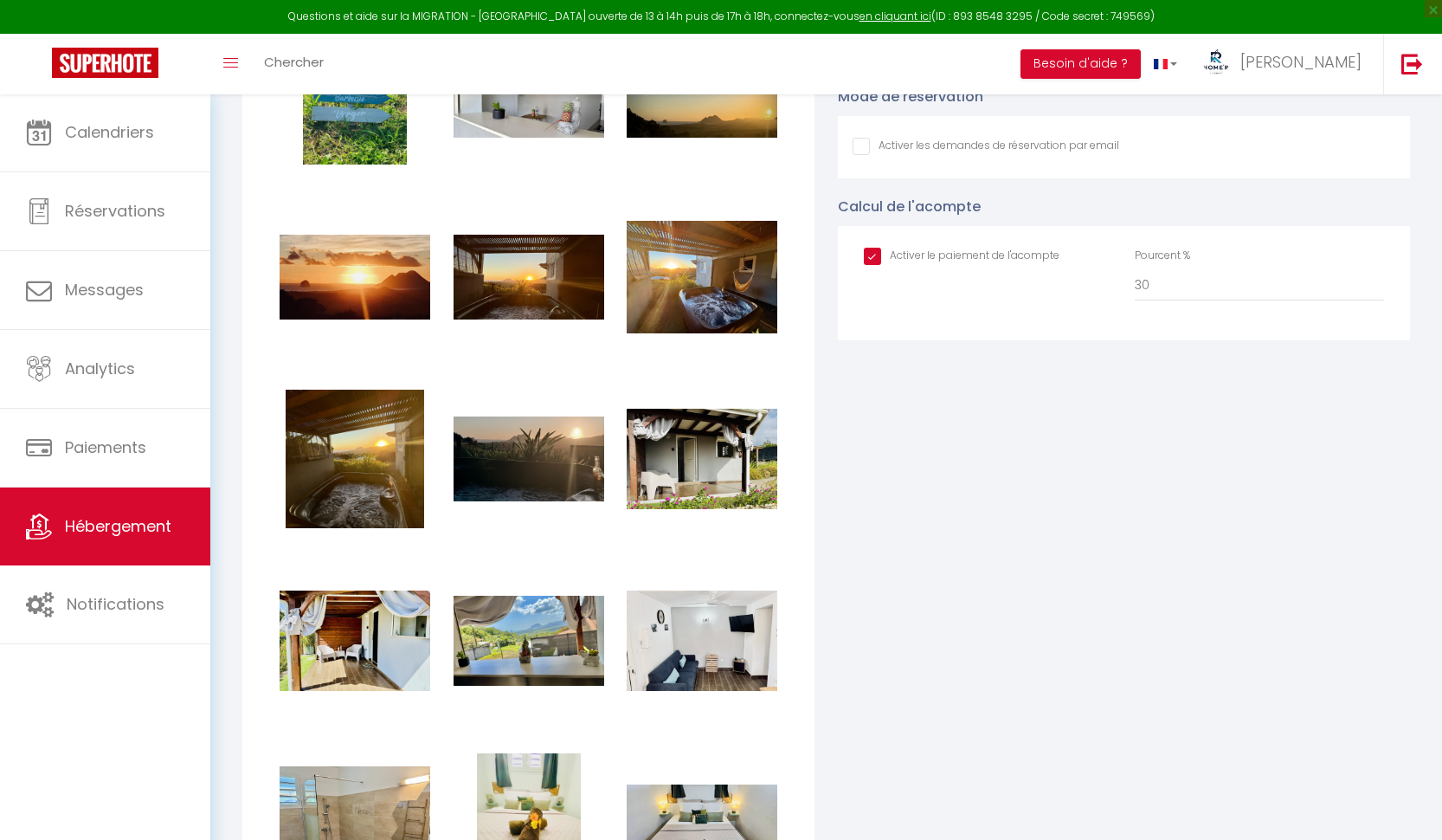
scroll to position [2760, 0]
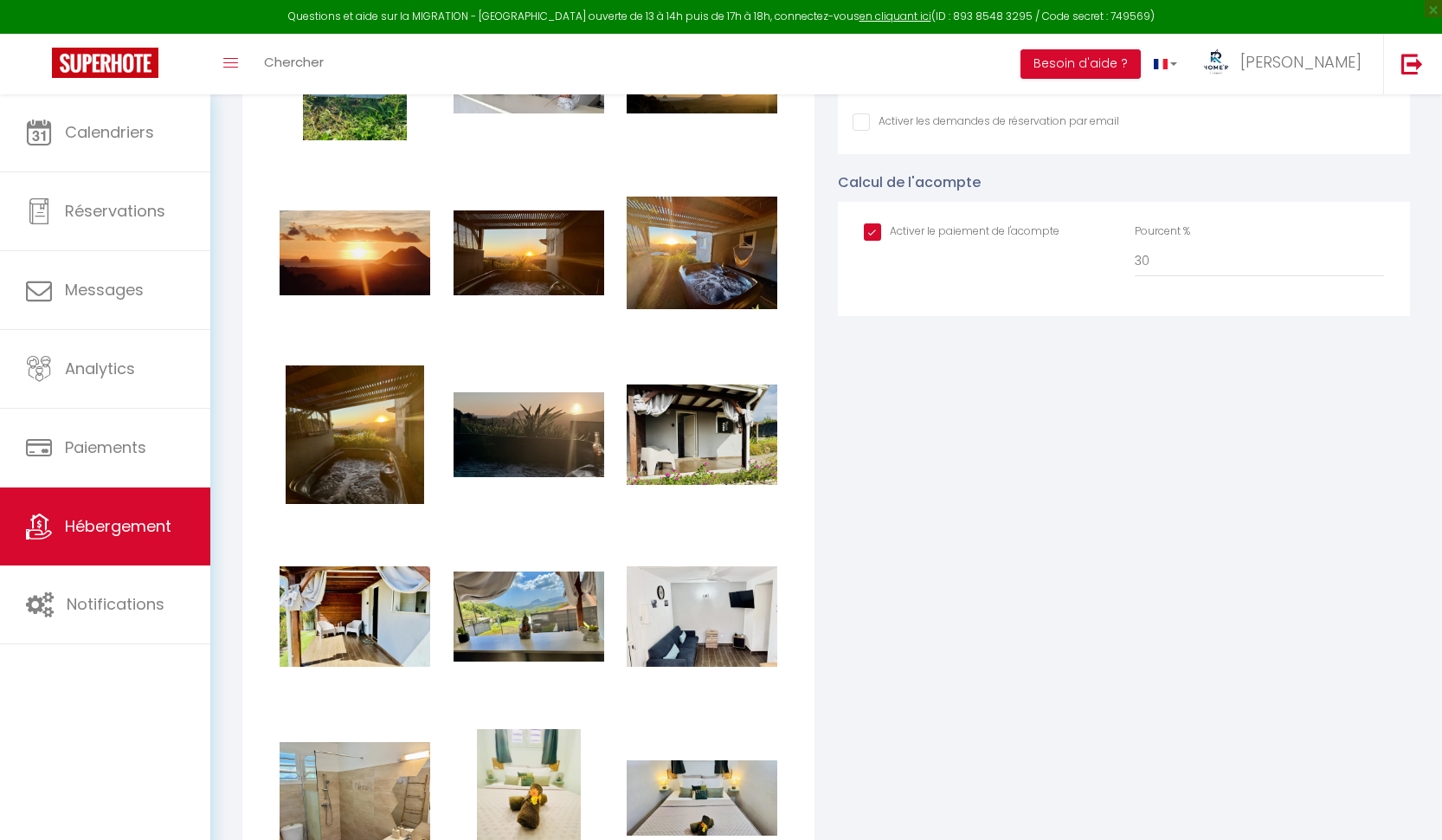
click at [866, 223] on input "checkbox" at bounding box center [962, 231] width 196 height 18
checkbox input "false"
checkbox input "true"
checkbox input "false"
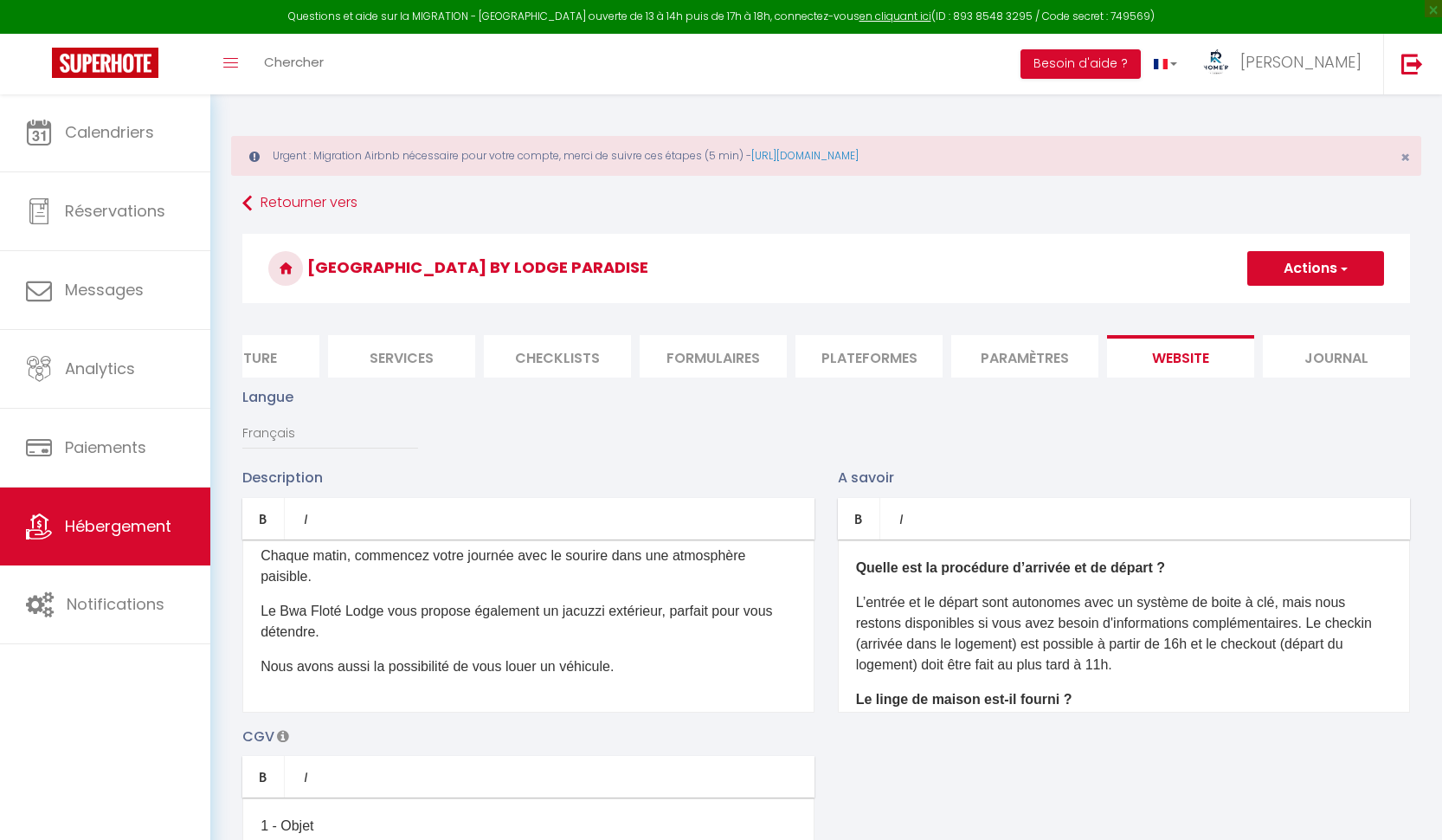
scroll to position [0, 0]
click at [1338, 269] on span "button" at bounding box center [1343, 268] width 11 height 18
click at [1299, 297] on link "Enregistrer" at bounding box center [1315, 306] width 137 height 22
click at [1345, 259] on button "Actions" at bounding box center [1316, 268] width 137 height 35
click at [1306, 305] on input "Enregistrer" at bounding box center [1295, 306] width 64 height 18
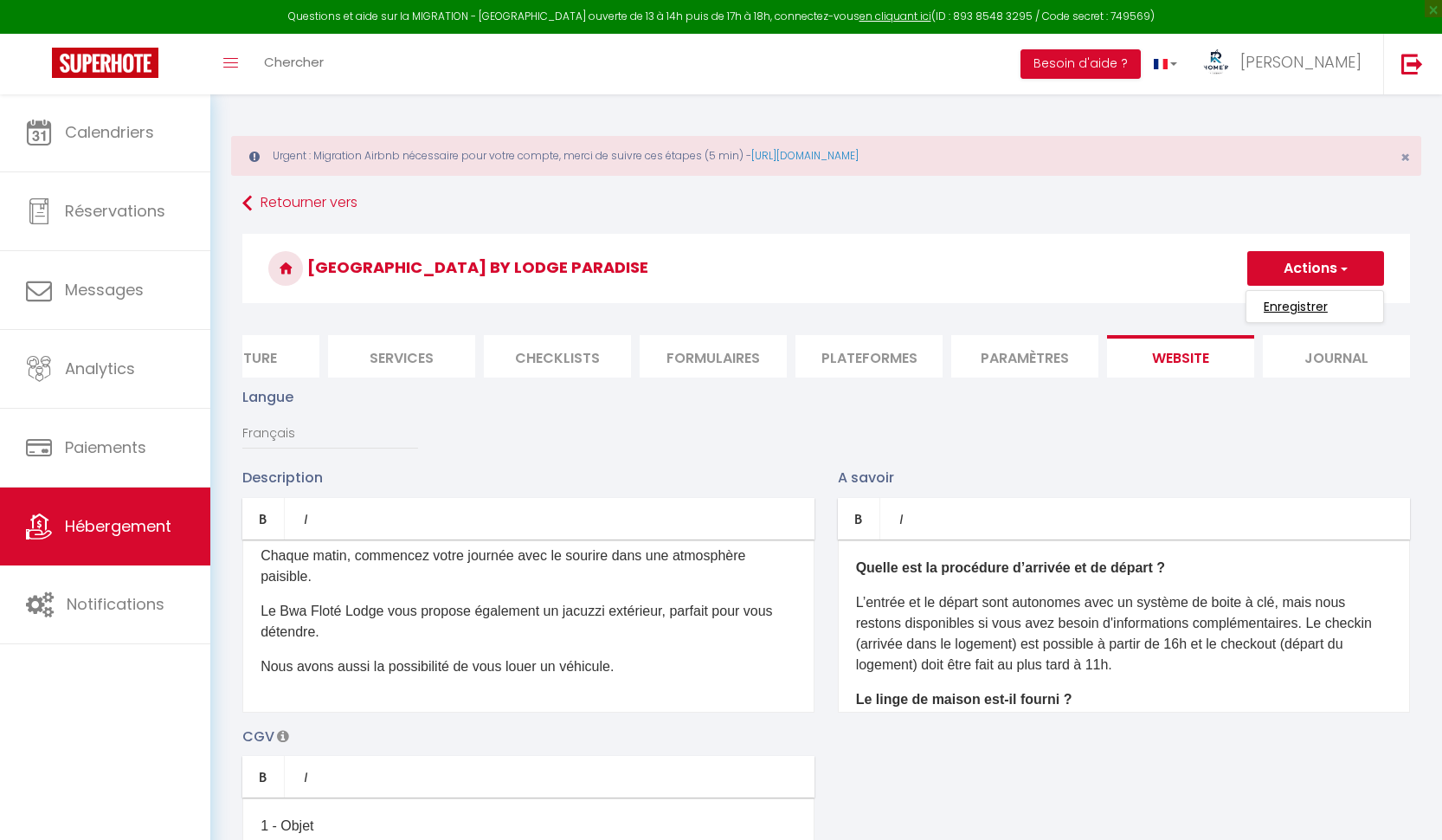
checkbox input "true"
checkbox input "false"
